Goal: Task Accomplishment & Management: Manage account settings

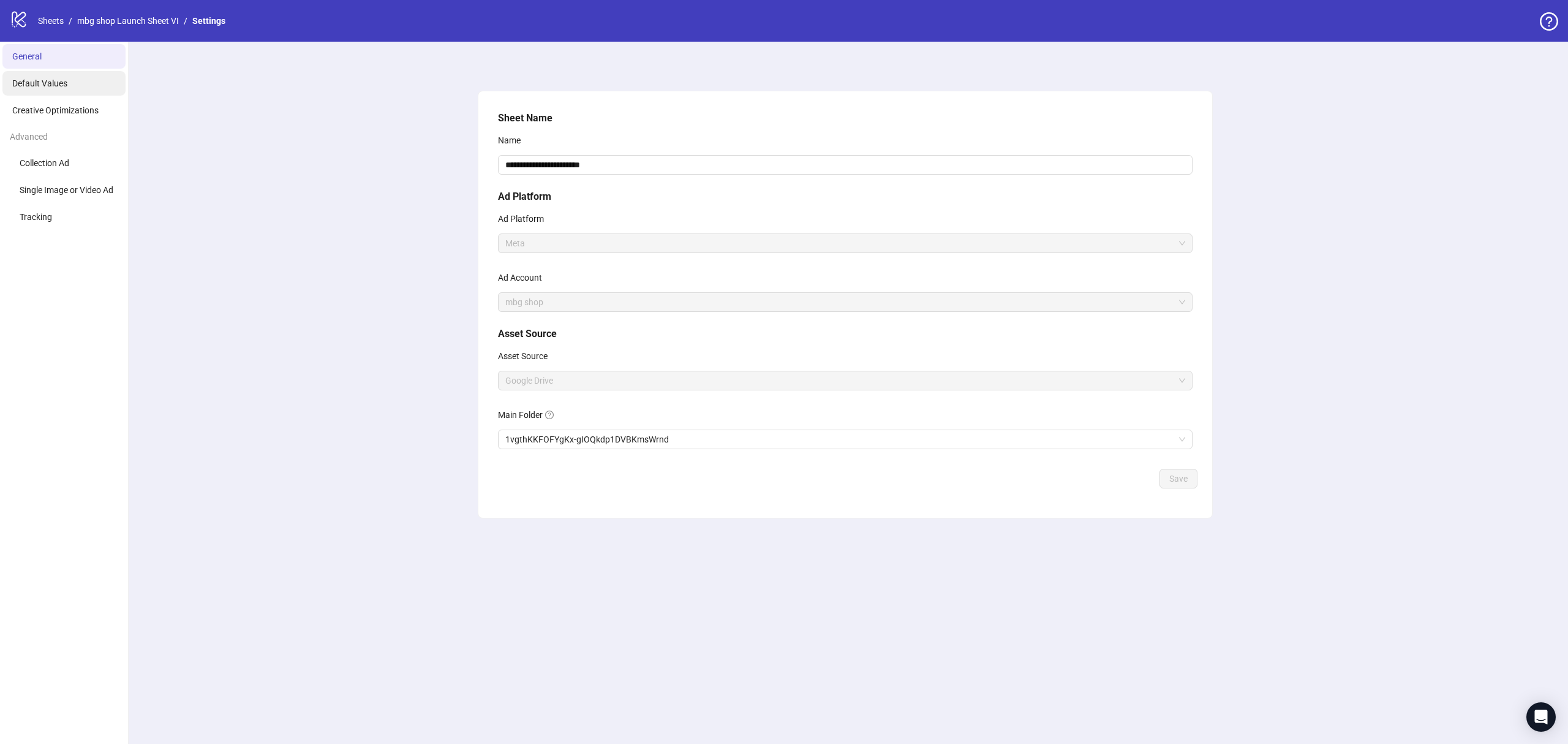
click at [89, 79] on li "Default Values" at bounding box center [64, 83] width 123 height 24
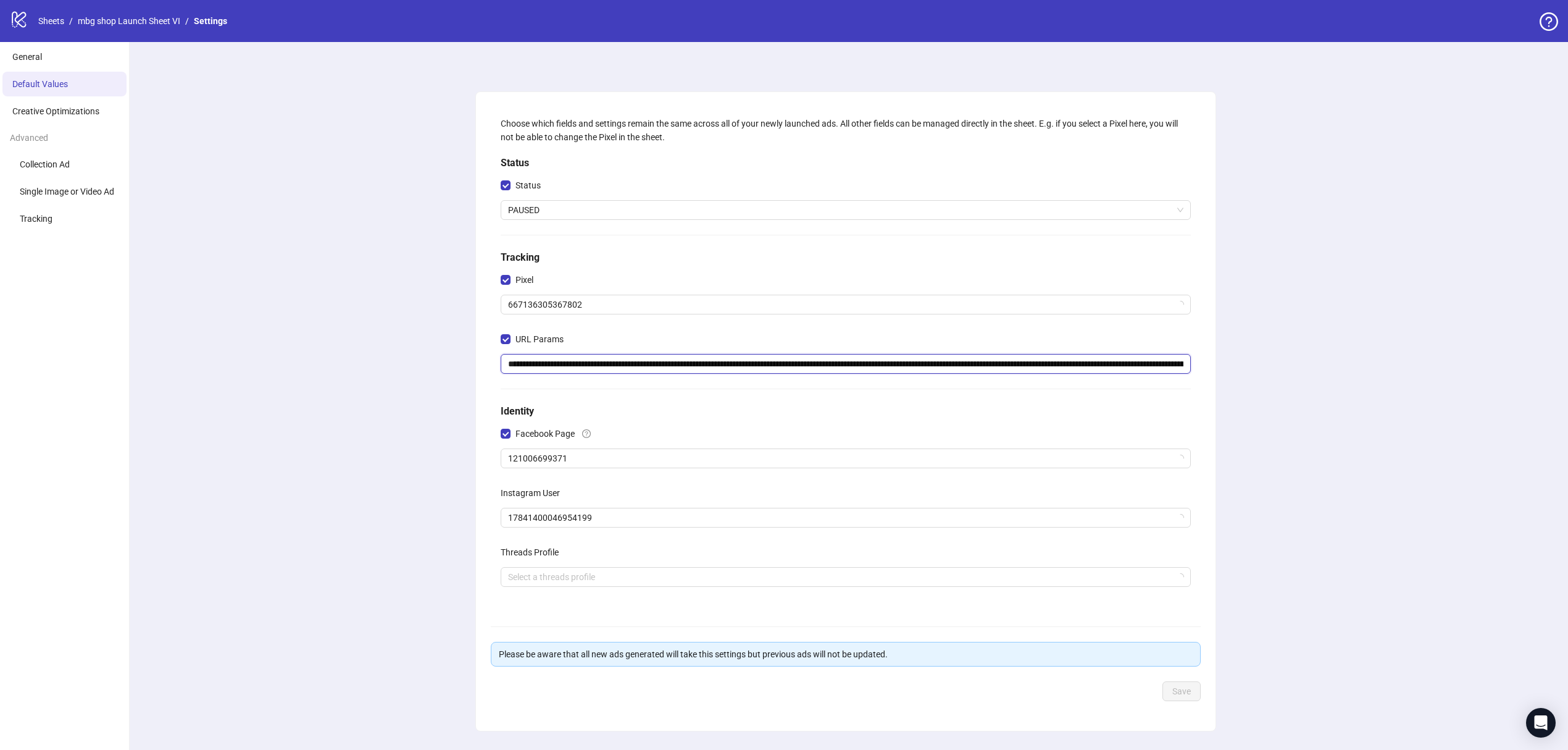
click at [780, 372] on input "**********" at bounding box center [845, 364] width 690 height 20
click at [339, 243] on div "**********" at bounding box center [846, 411] width 1444 height 739
click at [42, 20] on link "Sheets" at bounding box center [51, 21] width 31 height 14
